Goal: Task Accomplishment & Management: Use online tool/utility

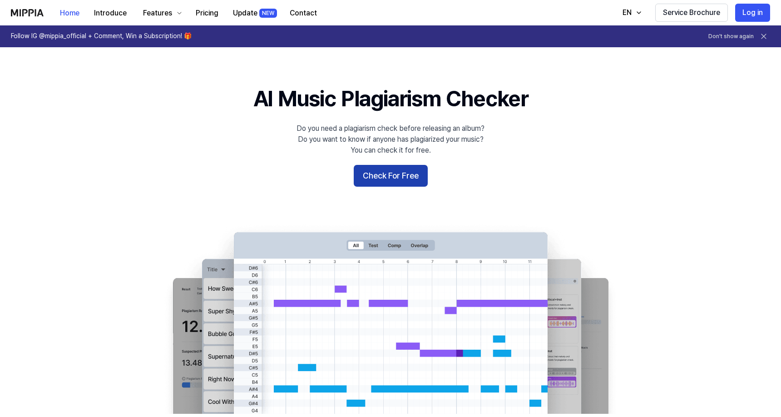
click at [388, 173] on button "Check For Free" at bounding box center [391, 176] width 74 height 22
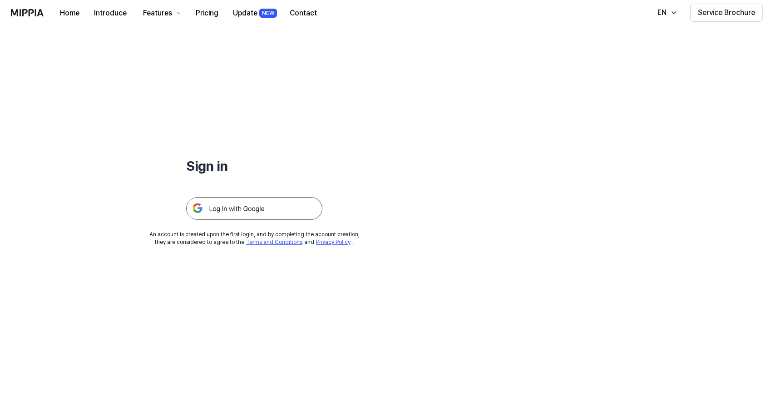
click at [247, 207] on img at bounding box center [254, 208] width 136 height 23
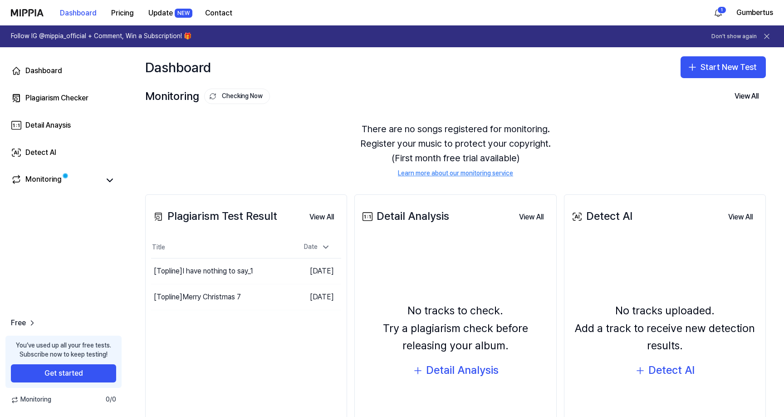
click at [628, 239] on div "No tracks uploaded. Add a track to receive new detection results. Detect AI" at bounding box center [665, 341] width 190 height 208
click at [725, 64] on button "Start New Test" at bounding box center [723, 67] width 85 height 22
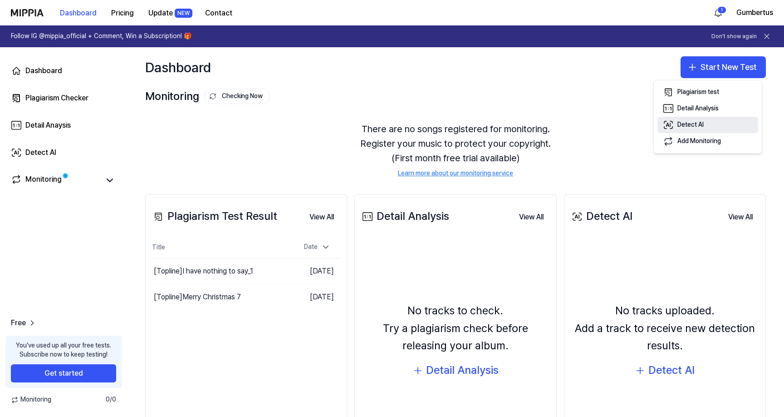
click at [688, 125] on div "Detect AI" at bounding box center [691, 124] width 26 height 9
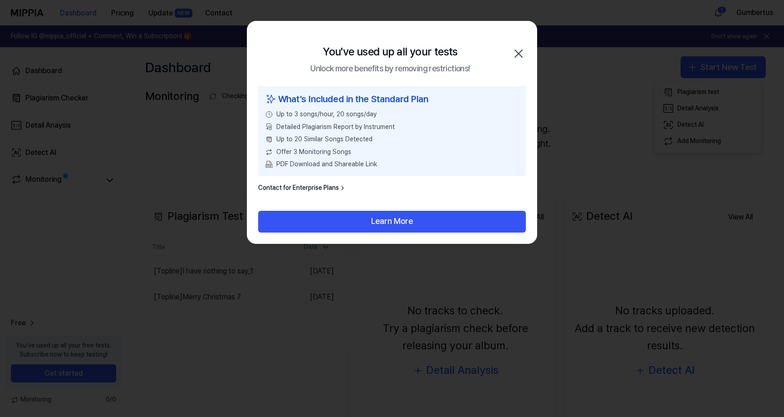
click at [520, 54] on icon "button" at bounding box center [519, 53] width 15 height 15
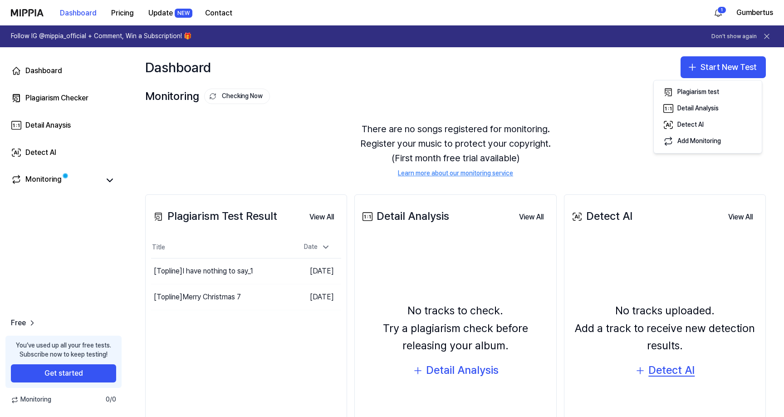
click at [666, 371] on div "Detect AI" at bounding box center [672, 369] width 46 height 17
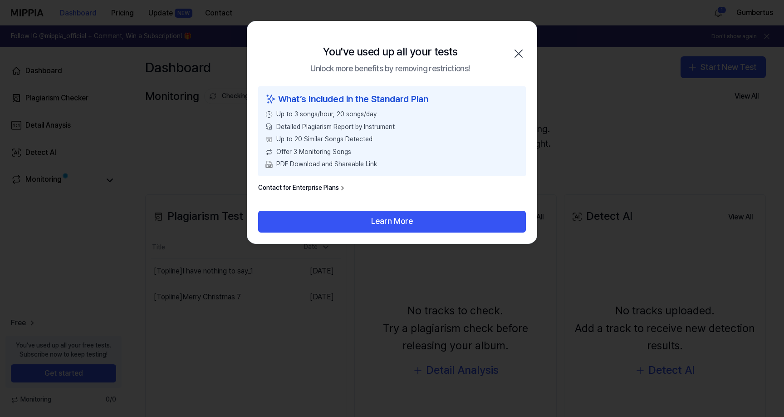
click at [516, 57] on icon "button" at bounding box center [519, 53] width 15 height 15
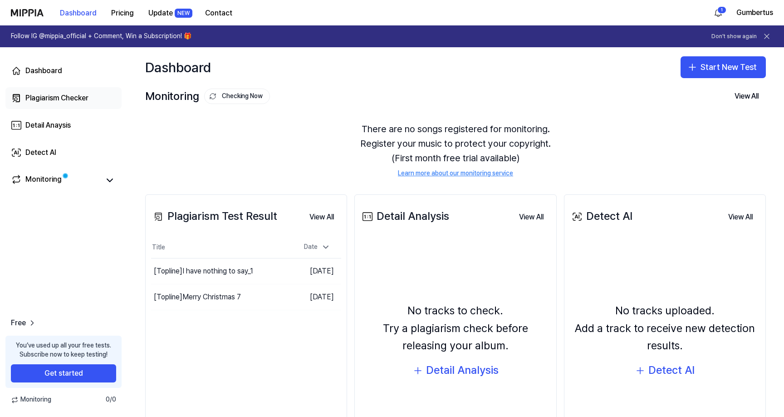
click at [66, 99] on div "Plagiarism Checker" at bounding box center [56, 98] width 63 height 11
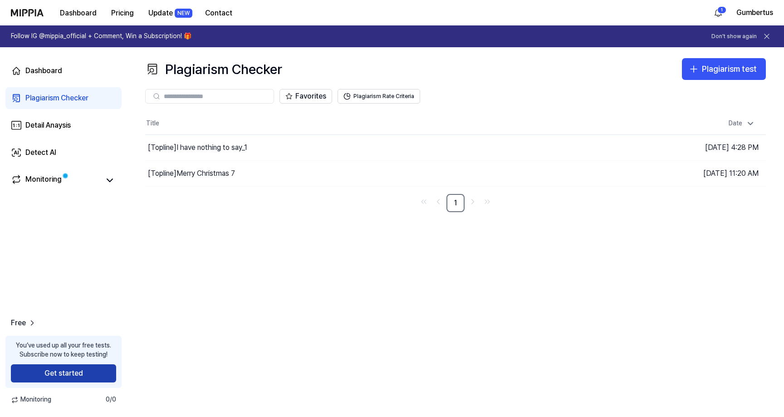
click at [59, 374] on button "Get started" at bounding box center [63, 373] width 105 height 18
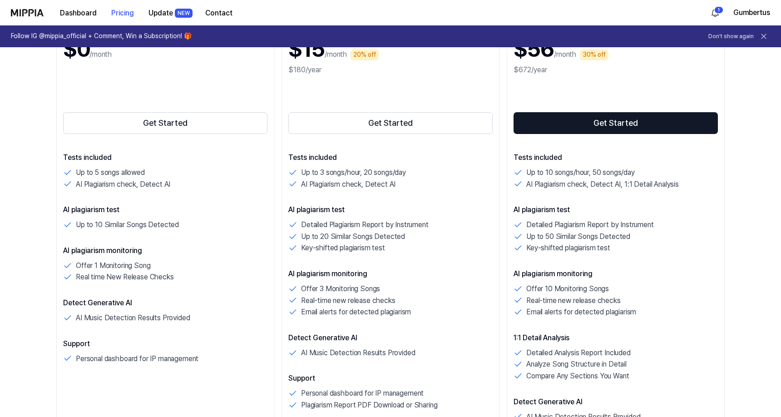
scroll to position [160, 0]
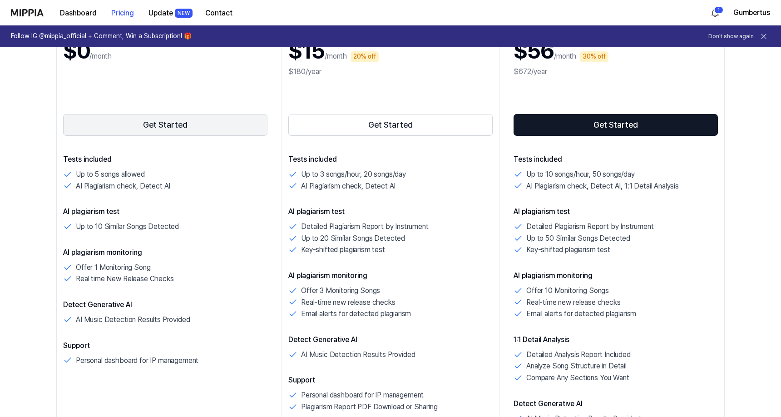
click at [161, 123] on button "Get Started" at bounding box center [165, 125] width 204 height 22
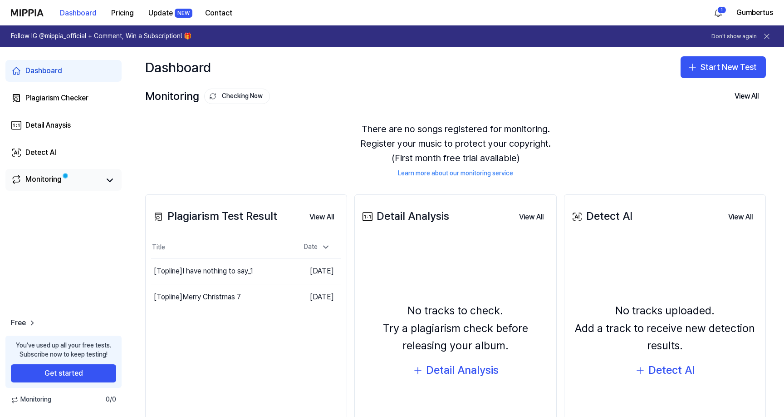
click at [64, 175] on span at bounding box center [66, 176] width 4 height 4
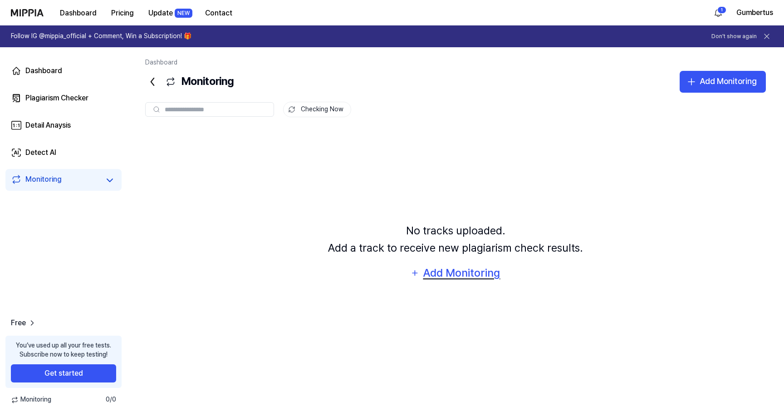
click at [457, 271] on div "Add Monitoring" at bounding box center [462, 272] width 79 height 17
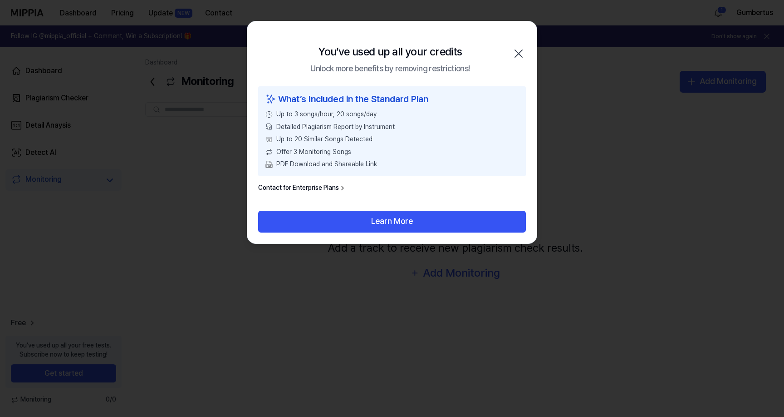
click at [515, 52] on icon "button" at bounding box center [519, 53] width 15 height 15
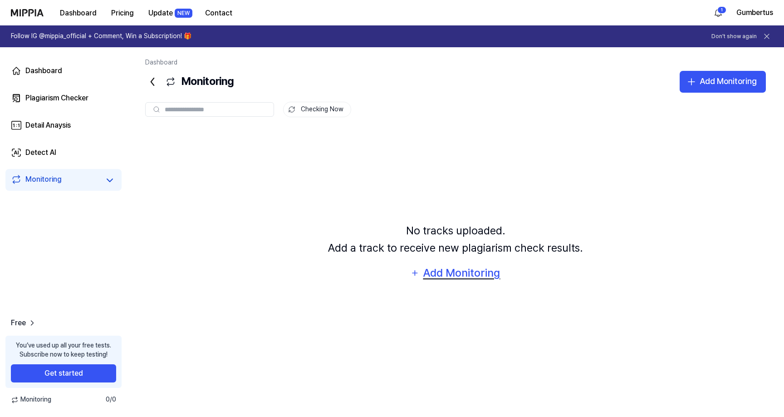
click at [469, 272] on div "Add Monitoring" at bounding box center [462, 272] width 79 height 17
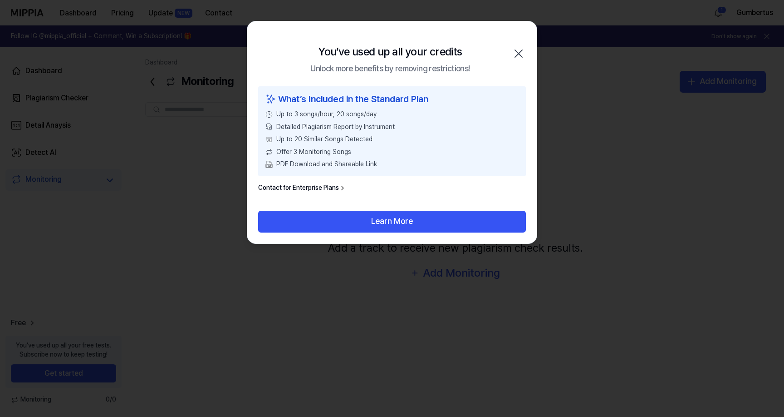
click at [518, 51] on icon "button" at bounding box center [519, 53] width 15 height 15
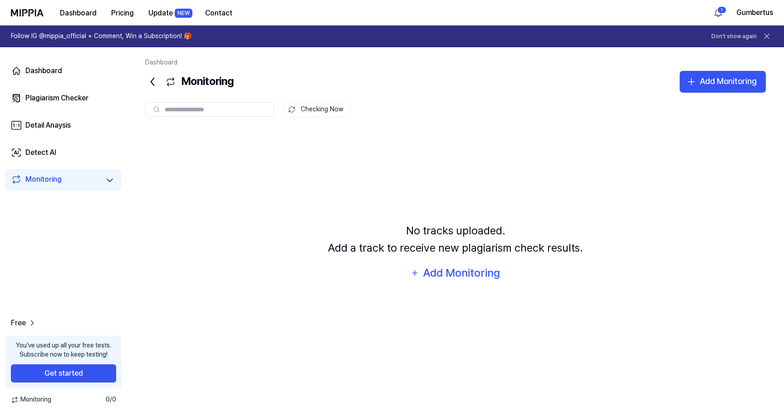
click at [175, 110] on input "text" at bounding box center [217, 109] width 104 height 8
type input "*"
type input "**********"
click at [264, 107] on icon at bounding box center [264, 109] width 7 height 7
click at [157, 108] on icon at bounding box center [156, 109] width 7 height 7
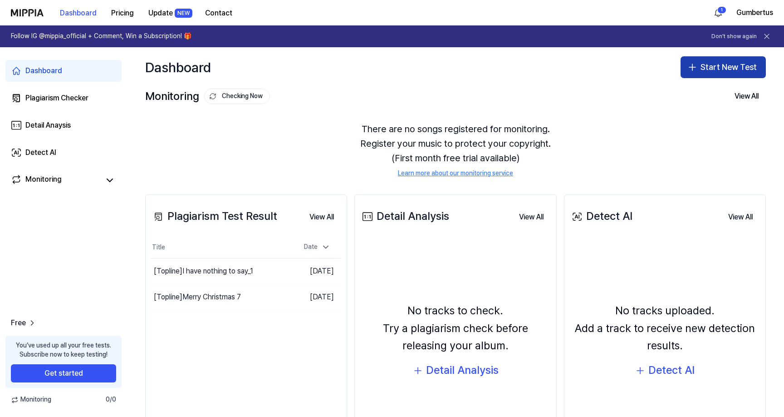
click at [714, 63] on button "Start New Test" at bounding box center [723, 67] width 85 height 22
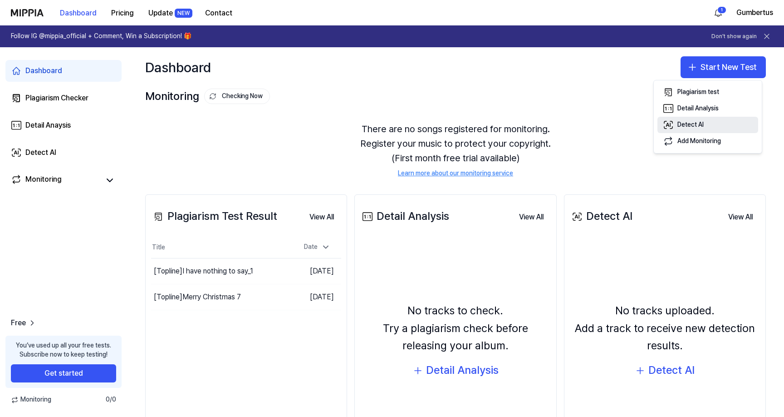
click at [687, 123] on div "Detect AI" at bounding box center [691, 124] width 26 height 9
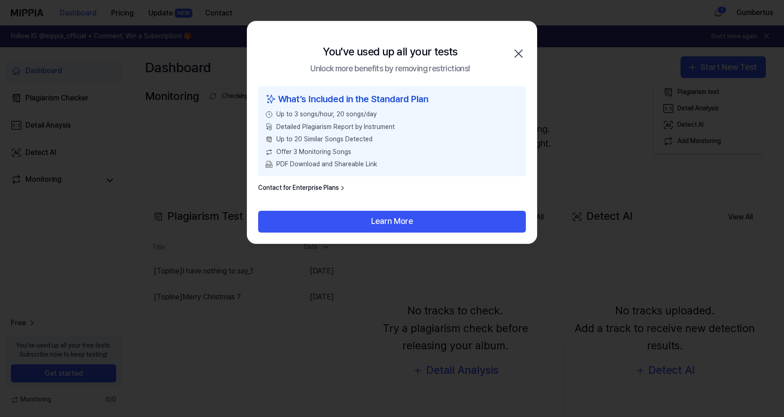
click at [325, 186] on link "Contact for Enterprise Plans" at bounding box center [302, 187] width 88 height 9
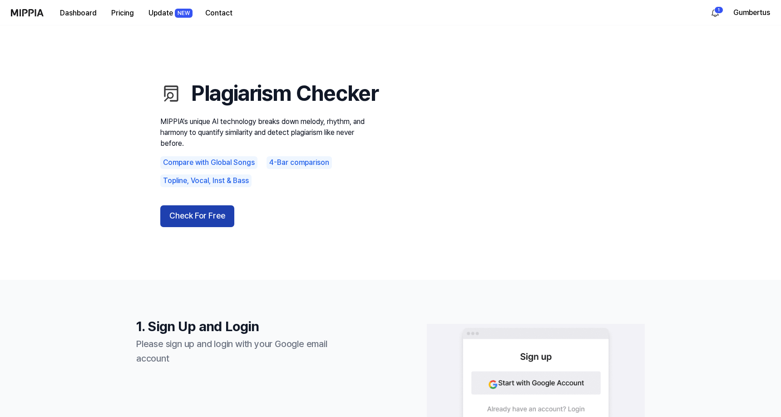
click at [194, 227] on button "Check For Free" at bounding box center [197, 216] width 74 height 22
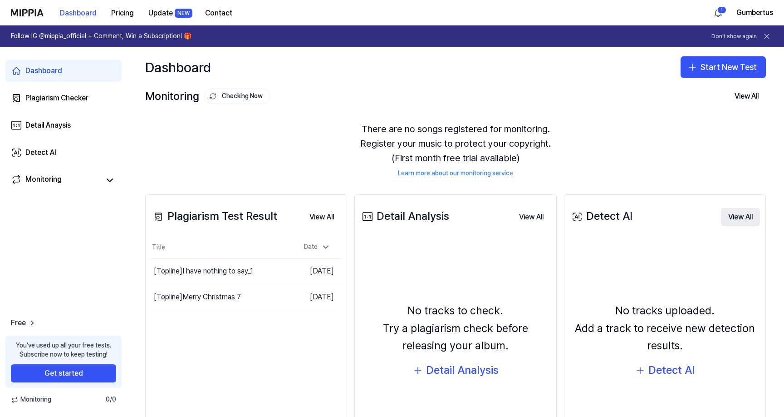
click at [730, 216] on button "View All" at bounding box center [740, 217] width 39 height 18
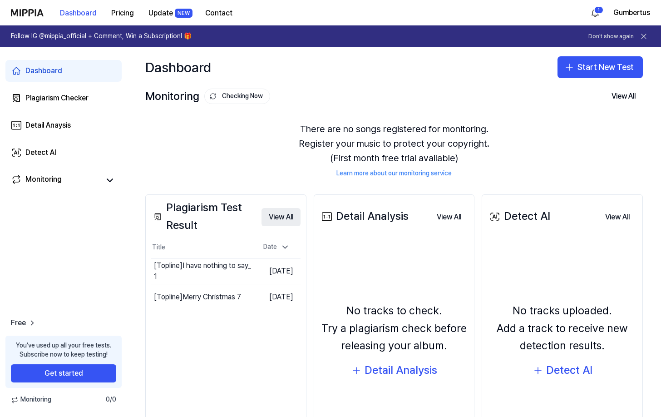
click at [274, 217] on button "View All" at bounding box center [280, 217] width 39 height 18
click at [34, 152] on div "Detect AI" at bounding box center [40, 152] width 31 height 11
